Goal: Complete application form

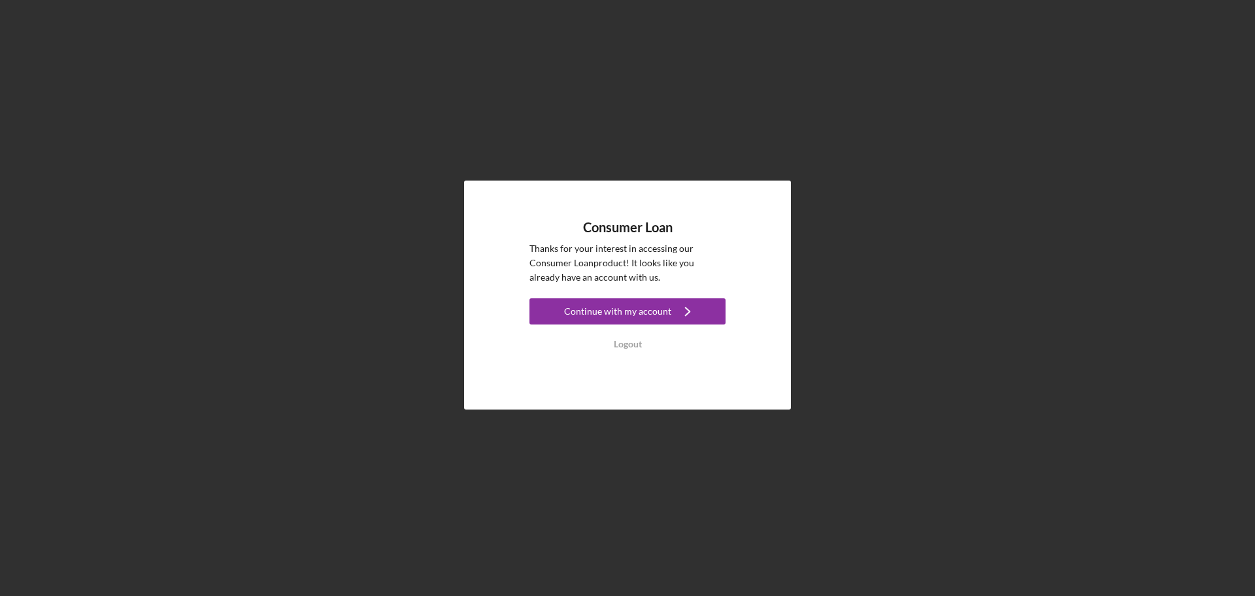
click at [663, 297] on div "Consumer Loan Thanks for your interest in accessing our Consumer Loan product! …" at bounding box center [628, 288] width 196 height 137
click at [662, 316] on div "Continue with my account" at bounding box center [617, 311] width 107 height 26
